Goal: Task Accomplishment & Management: Manage account settings

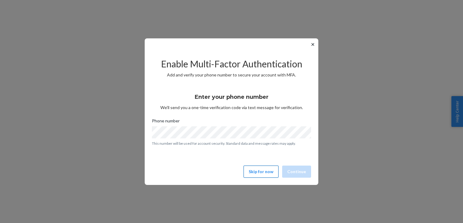
click at [266, 171] on button "Skip for now" at bounding box center [261, 171] width 35 height 12
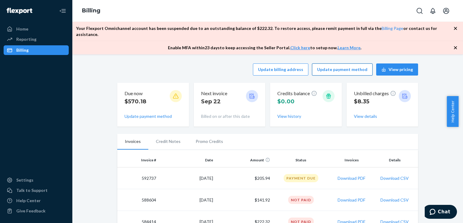
click at [345, 64] on button "Update payment method" at bounding box center [342, 69] width 61 height 12
click at [382, 28] on link "Billing Page" at bounding box center [393, 28] width 22 height 5
click at [382, 30] on link "Billing Page" at bounding box center [393, 28] width 22 height 5
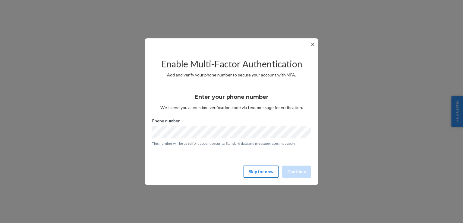
click at [273, 168] on button "Skip for now" at bounding box center [261, 171] width 35 height 12
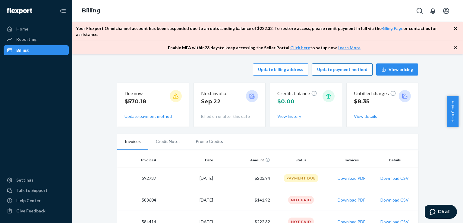
click at [345, 65] on button "Update payment method" at bounding box center [342, 69] width 61 height 12
click at [151, 113] on button "Update payment method" at bounding box center [148, 116] width 47 height 6
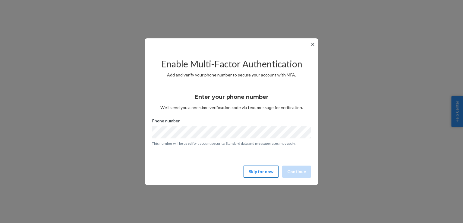
click at [253, 170] on button "Skip for now" at bounding box center [261, 171] width 35 height 12
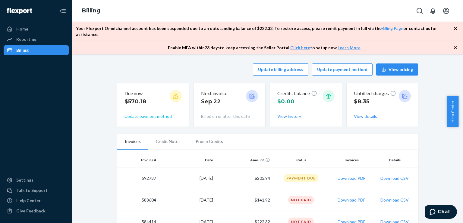
click at [158, 113] on button "Update payment method" at bounding box center [148, 116] width 47 height 6
